Goal: Contribute content: Add original content to the website for others to see

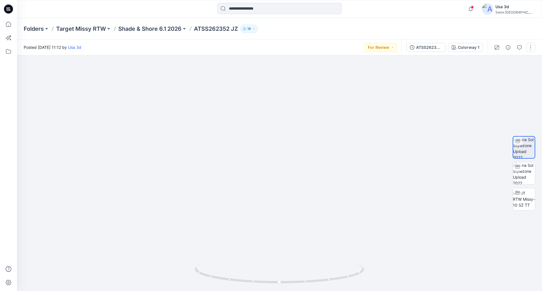
click at [530, 48] on button "button" at bounding box center [530, 47] width 9 height 9
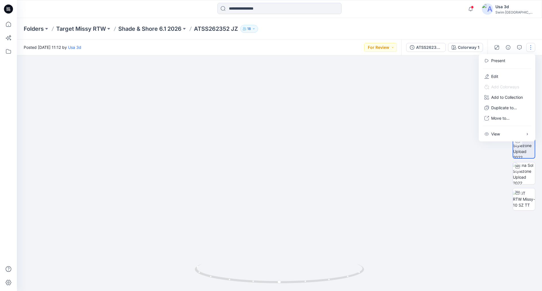
click at [357, 27] on div "Folders Target Missy RTW Shade & Shore 6.1 2026 ATSS262352 JZ 18" at bounding box center [257, 29] width 467 height 8
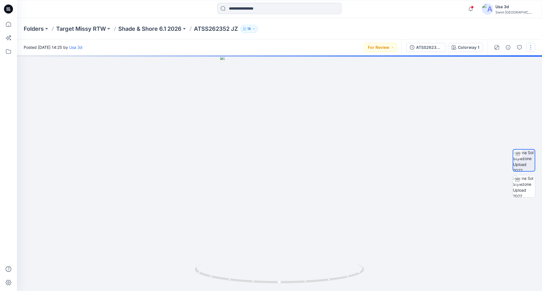
click at [528, 48] on button "button" at bounding box center [530, 47] width 9 height 9
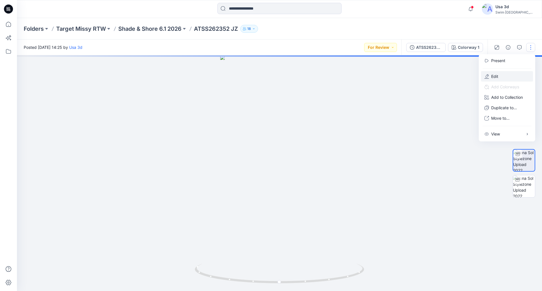
click at [496, 73] on p "Edit" at bounding box center [494, 76] width 7 height 6
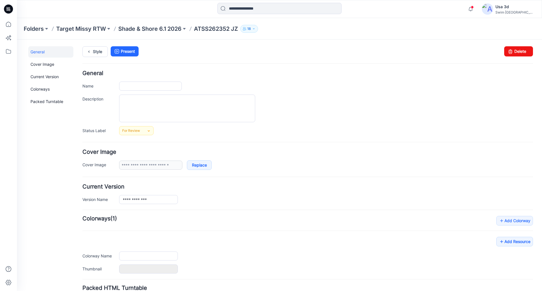
type input "**********"
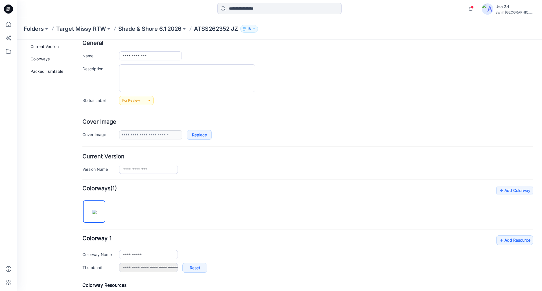
scroll to position [56, 0]
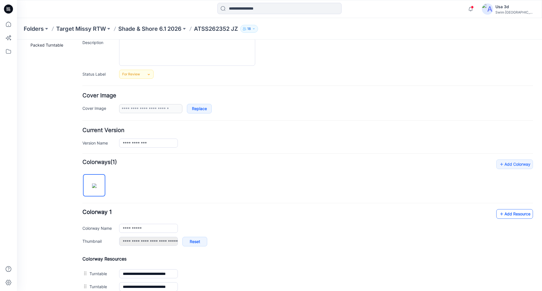
click at [499, 216] on icon at bounding box center [502, 213] width 6 height 9
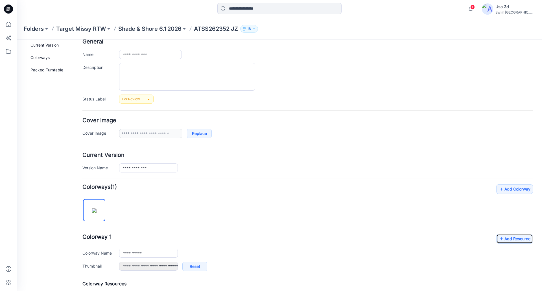
scroll to position [0, 0]
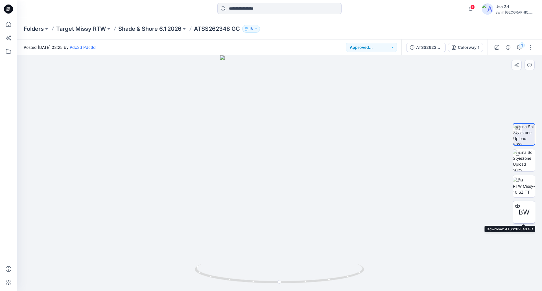
click at [523, 213] on span "BW" at bounding box center [523, 212] width 11 height 10
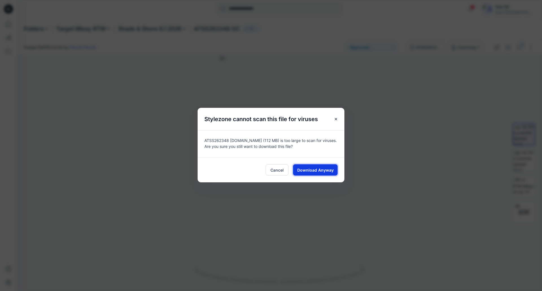
click at [321, 169] on span "Download Anyway" at bounding box center [315, 170] width 36 height 6
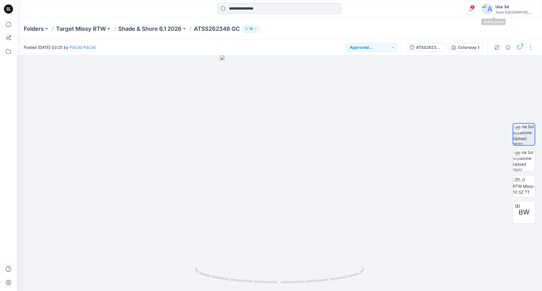
click at [476, 10] on icon "button" at bounding box center [470, 8] width 11 height 11
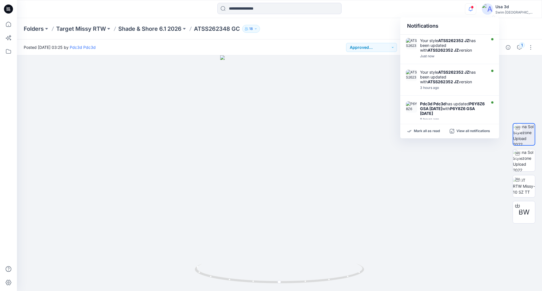
click at [476, 10] on icon "button" at bounding box center [470, 8] width 11 height 11
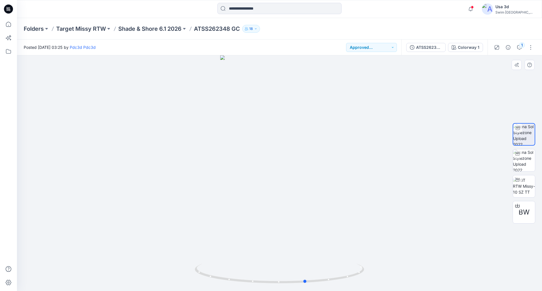
drag, startPoint x: 249, startPoint y: 174, endPoint x: 283, endPoint y: 163, distance: 35.2
click at [283, 163] on div at bounding box center [279, 173] width 525 height 236
drag, startPoint x: 263, startPoint y: 151, endPoint x: 232, endPoint y: 155, distance: 31.3
click at [232, 155] on div at bounding box center [279, 173] width 525 height 236
drag, startPoint x: 277, startPoint y: 149, endPoint x: 295, endPoint y: 150, distance: 18.4
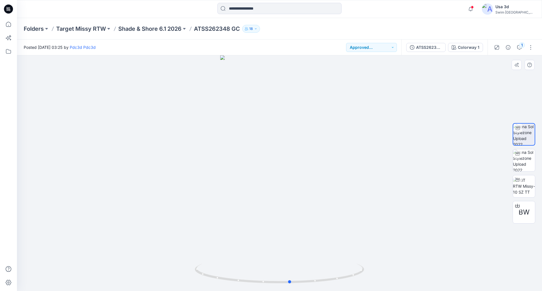
click at [295, 150] on div at bounding box center [279, 173] width 525 height 236
click at [372, 25] on div "Folders Target Missy RTW Shade & Shore 6.1 2026 ATSS262348 GC 18" at bounding box center [257, 29] width 467 height 8
click at [369, 34] on div "Folders Target Missy RTW Shade & Shore 6.1 2026 ATSS262348 GC 18" at bounding box center [279, 28] width 525 height 21
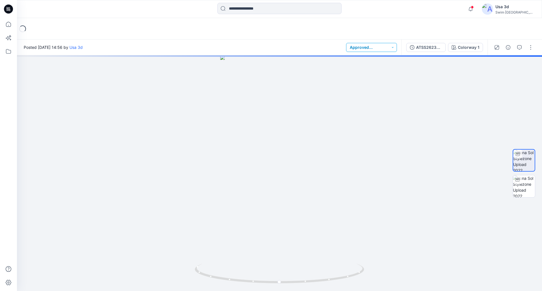
click at [365, 48] on button "Approved w/Corrections" at bounding box center [371, 47] width 51 height 9
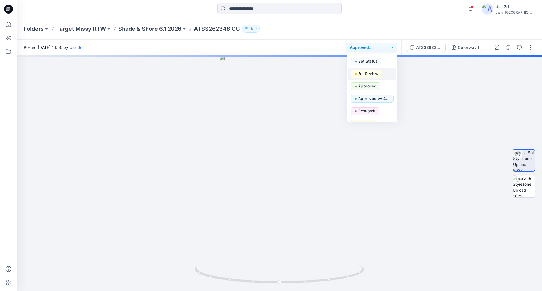
click at [372, 72] on p "For Review" at bounding box center [368, 73] width 20 height 7
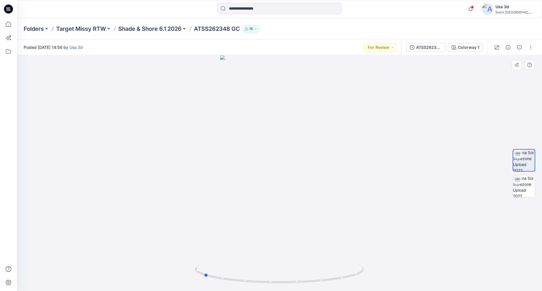
drag, startPoint x: 338, startPoint y: 141, endPoint x: 255, endPoint y: 138, distance: 83.0
click at [261, 144] on div at bounding box center [279, 173] width 525 height 236
drag, startPoint x: 234, startPoint y: 125, endPoint x: 302, endPoint y: 119, distance: 68.3
click at [302, 119] on div at bounding box center [279, 173] width 525 height 236
click at [528, 50] on button "button" at bounding box center [530, 47] width 9 height 9
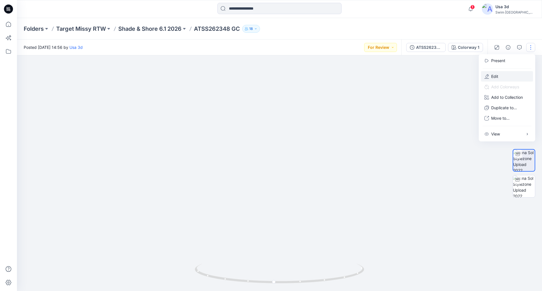
click at [502, 78] on button "Edit" at bounding box center [507, 76] width 52 height 10
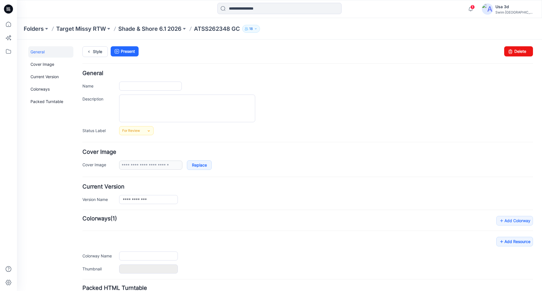
type input "**********"
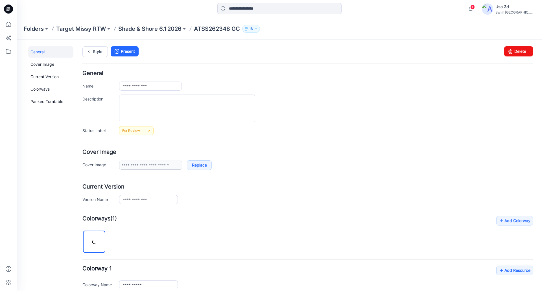
scroll to position [136, 0]
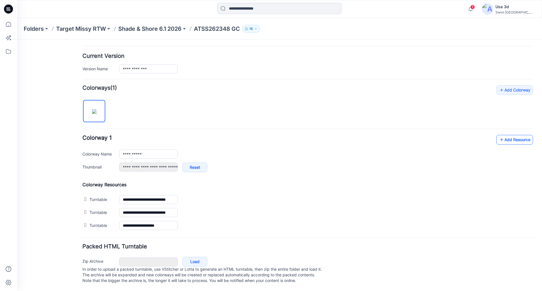
click at [501, 135] on link "Add Resource" at bounding box center [514, 140] width 37 height 10
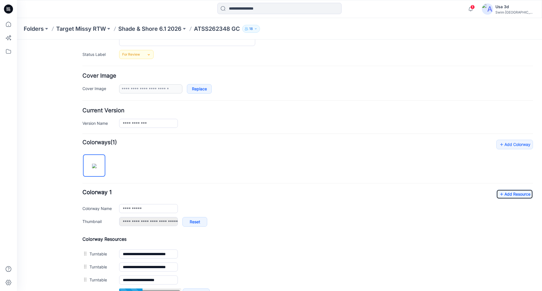
scroll to position [0, 0]
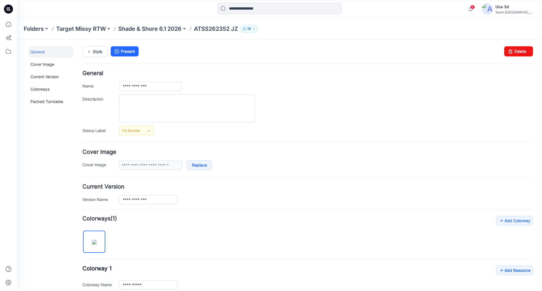
click at [162, 28] on p "Shade & Shore 6.1 2026" at bounding box center [149, 29] width 63 height 8
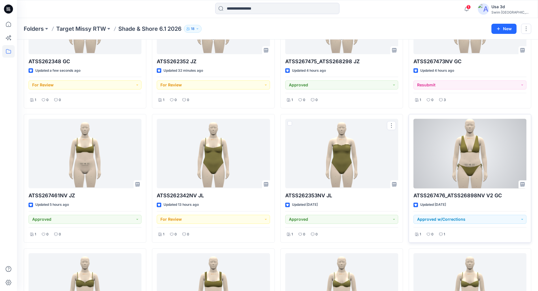
scroll to position [85, 0]
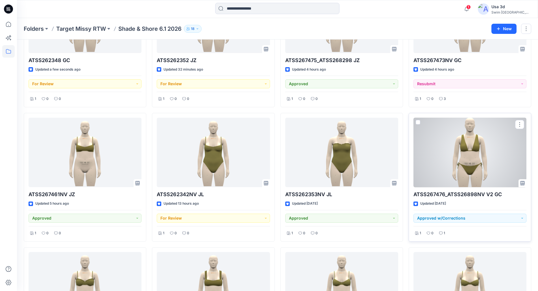
click at [460, 155] on div at bounding box center [469, 153] width 113 height 70
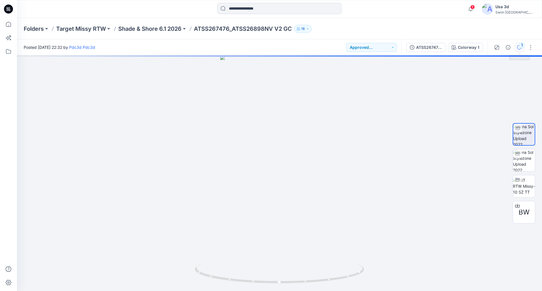
click at [522, 49] on button "1" at bounding box center [519, 47] width 9 height 9
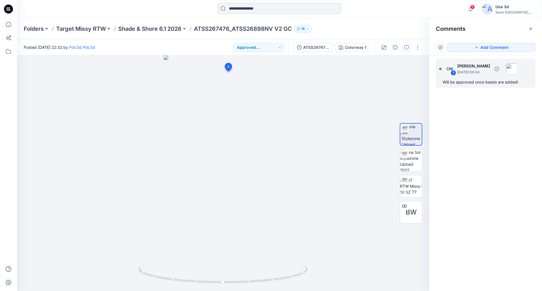
click at [496, 77] on div "CM 1 Caitlin Magrane September 12, 2025 09:04 Will be approved once beads are a…" at bounding box center [485, 73] width 99 height 29
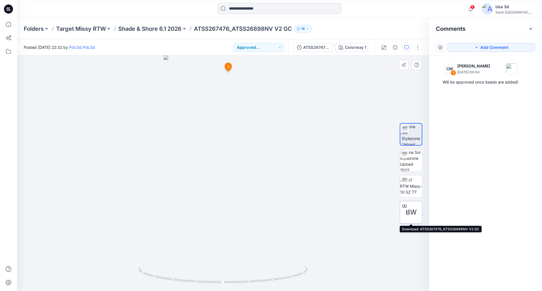
click at [403, 217] on div "BW" at bounding box center [411, 212] width 23 height 23
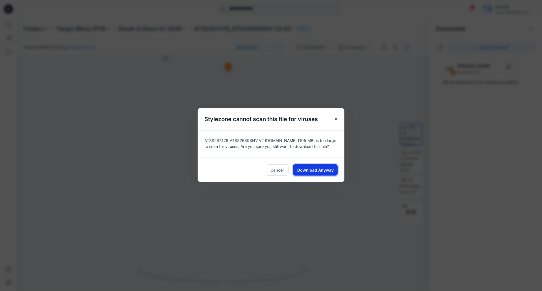
click at [335, 167] on button "Download Anyway" at bounding box center [315, 169] width 45 height 11
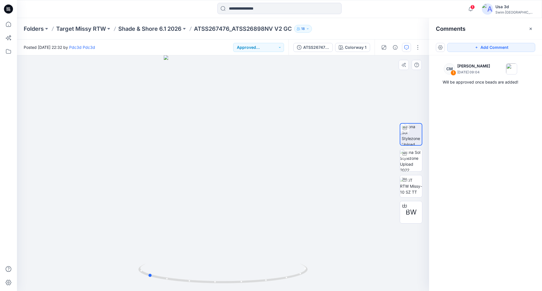
drag, startPoint x: 178, startPoint y: 159, endPoint x: 261, endPoint y: 153, distance: 82.5
click at [261, 153] on div at bounding box center [223, 173] width 412 height 236
drag, startPoint x: 218, startPoint y: 168, endPoint x: 285, endPoint y: 158, distance: 67.9
click at [285, 158] on div at bounding box center [223, 173] width 412 height 236
click at [476, 6] on icon "button" at bounding box center [470, 8] width 11 height 11
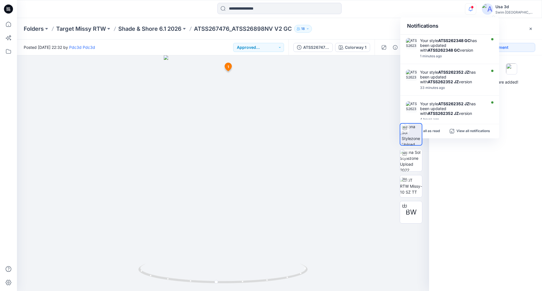
click at [476, 7] on icon "button" at bounding box center [470, 8] width 11 height 11
